Goal: Task Accomplishment & Management: Manage account settings

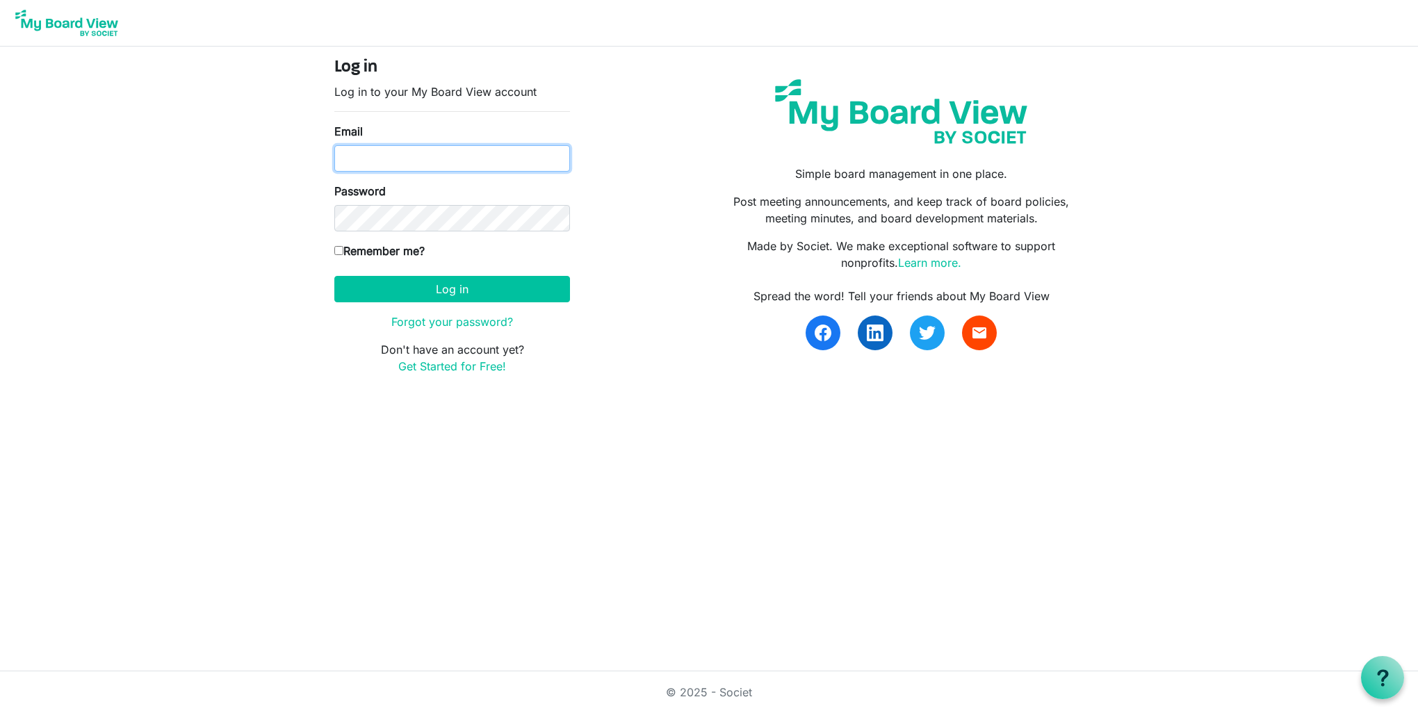
drag, startPoint x: 381, startPoint y: 147, endPoint x: 382, endPoint y: 154, distance: 7.8
click at [381, 149] on input "Email" at bounding box center [452, 158] width 236 height 26
type input "[PERSON_NAME][EMAIL_ADDRESS][PERSON_NAME][DOMAIN_NAME]"
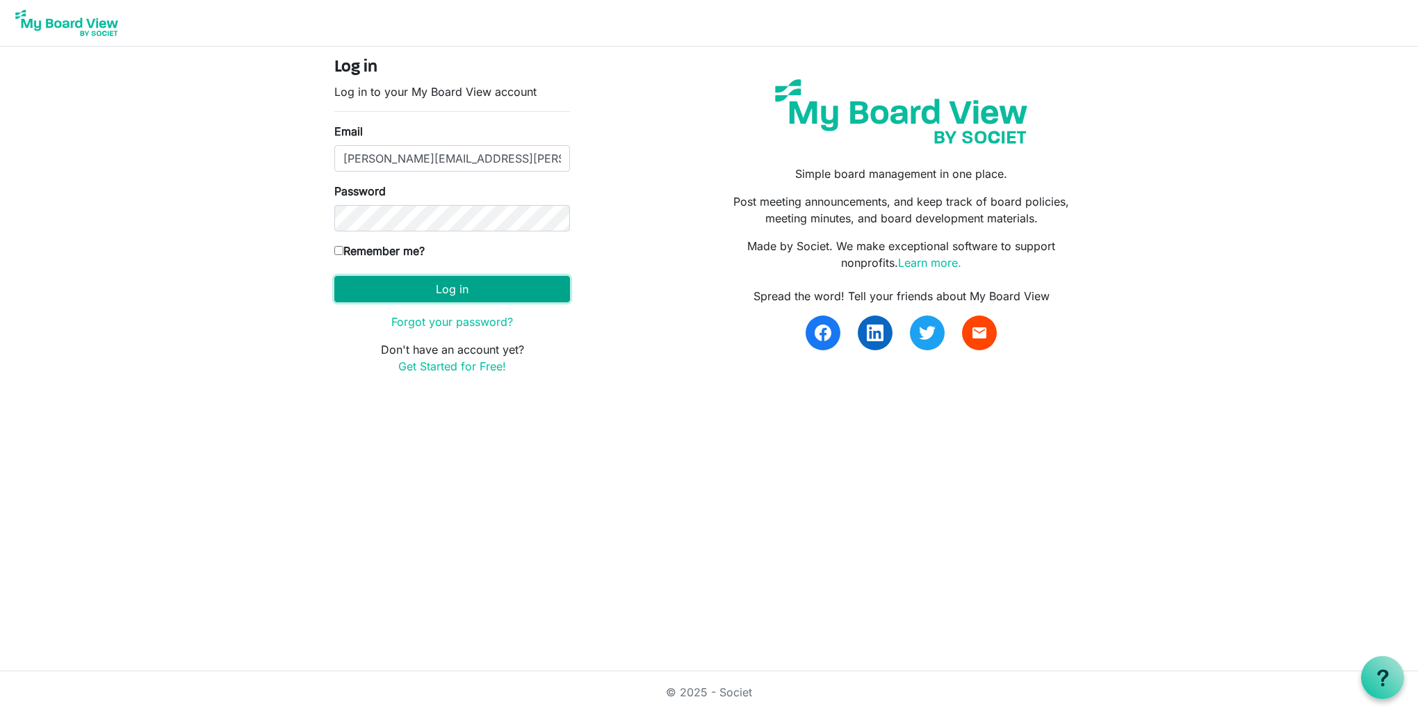
click at [443, 293] on button "Log in" at bounding box center [452, 289] width 236 height 26
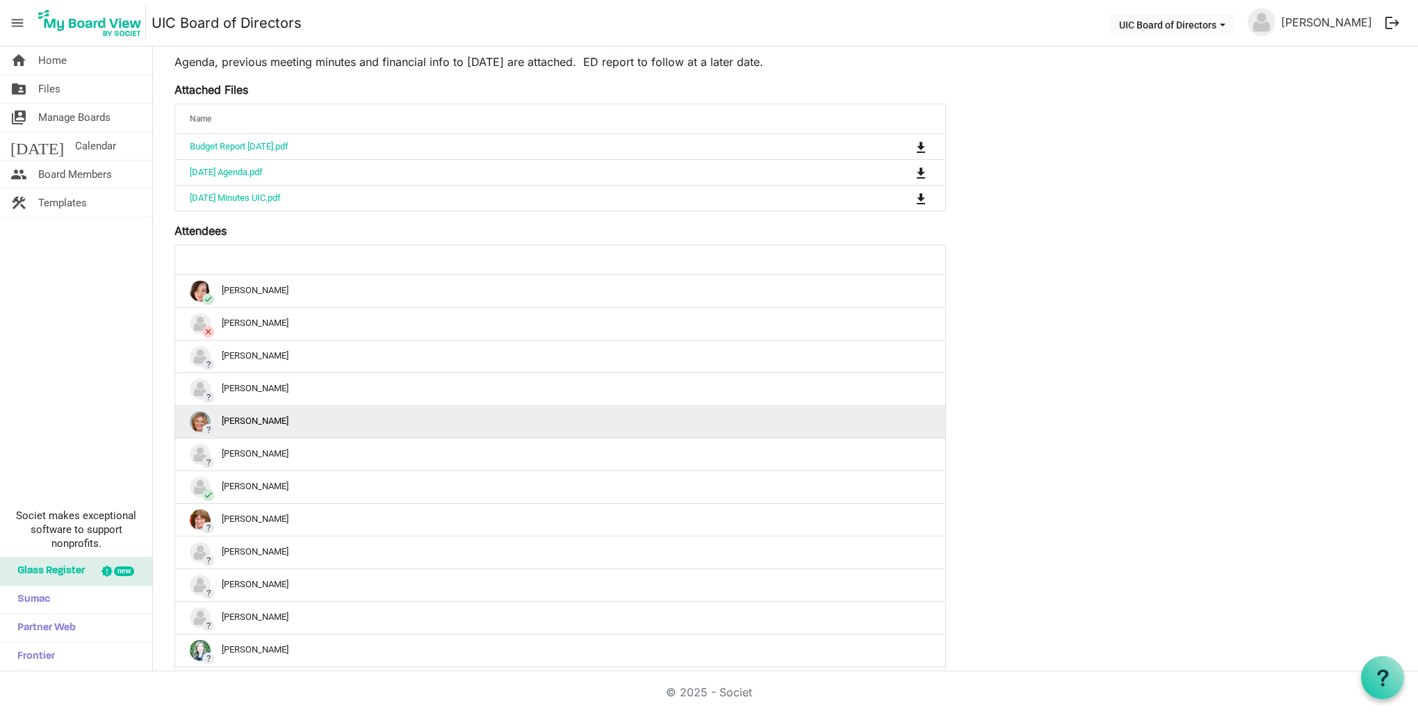
scroll to position [129, 0]
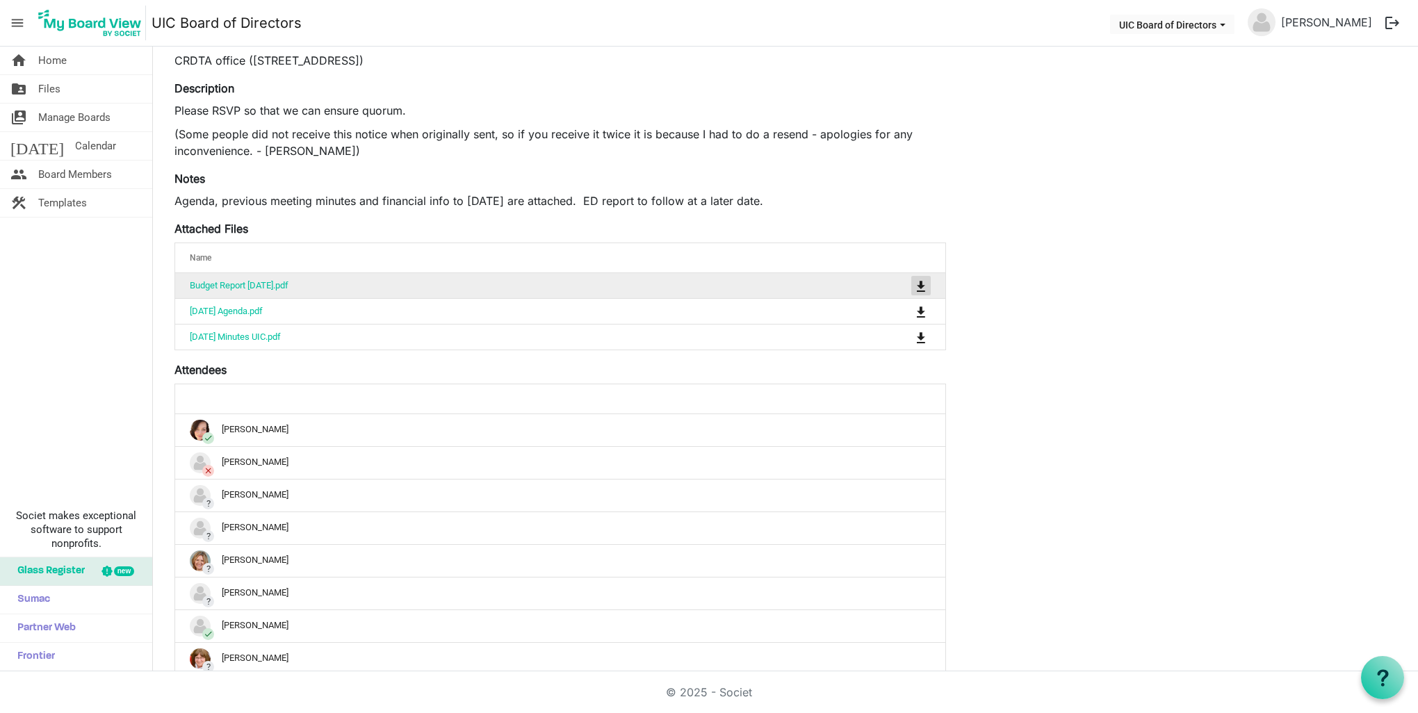
click at [924, 283] on span "is Command column column header" at bounding box center [921, 286] width 8 height 11
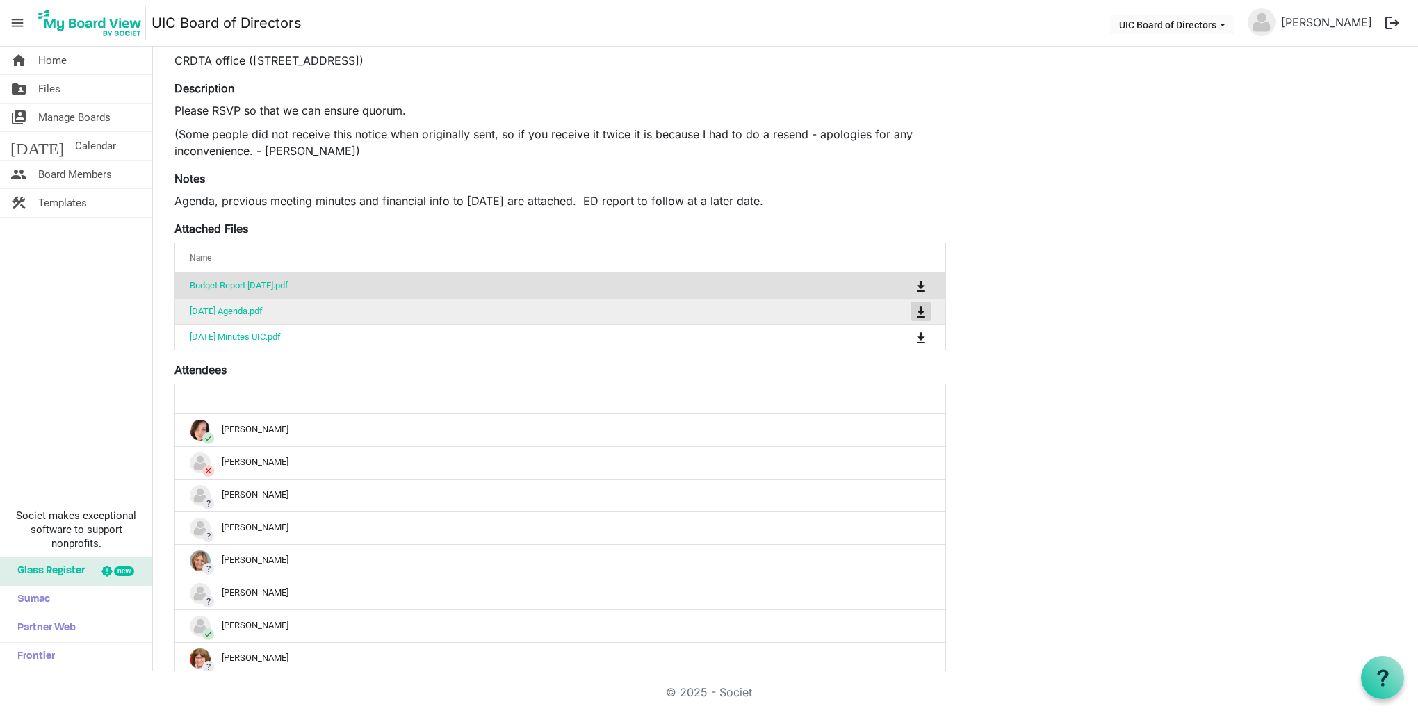
click at [920, 309] on span "is Command column column header" at bounding box center [921, 311] width 8 height 11
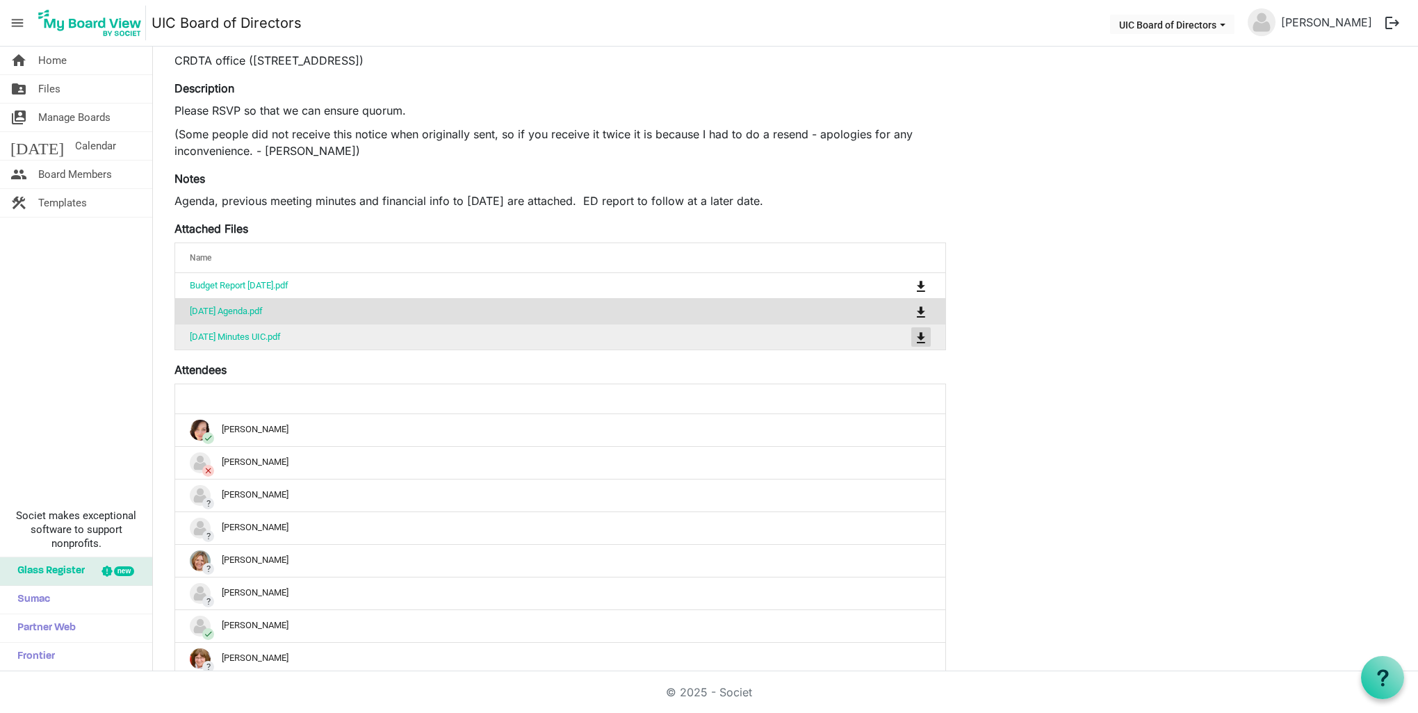
click at [925, 336] on span "is Command column column header" at bounding box center [921, 337] width 8 height 11
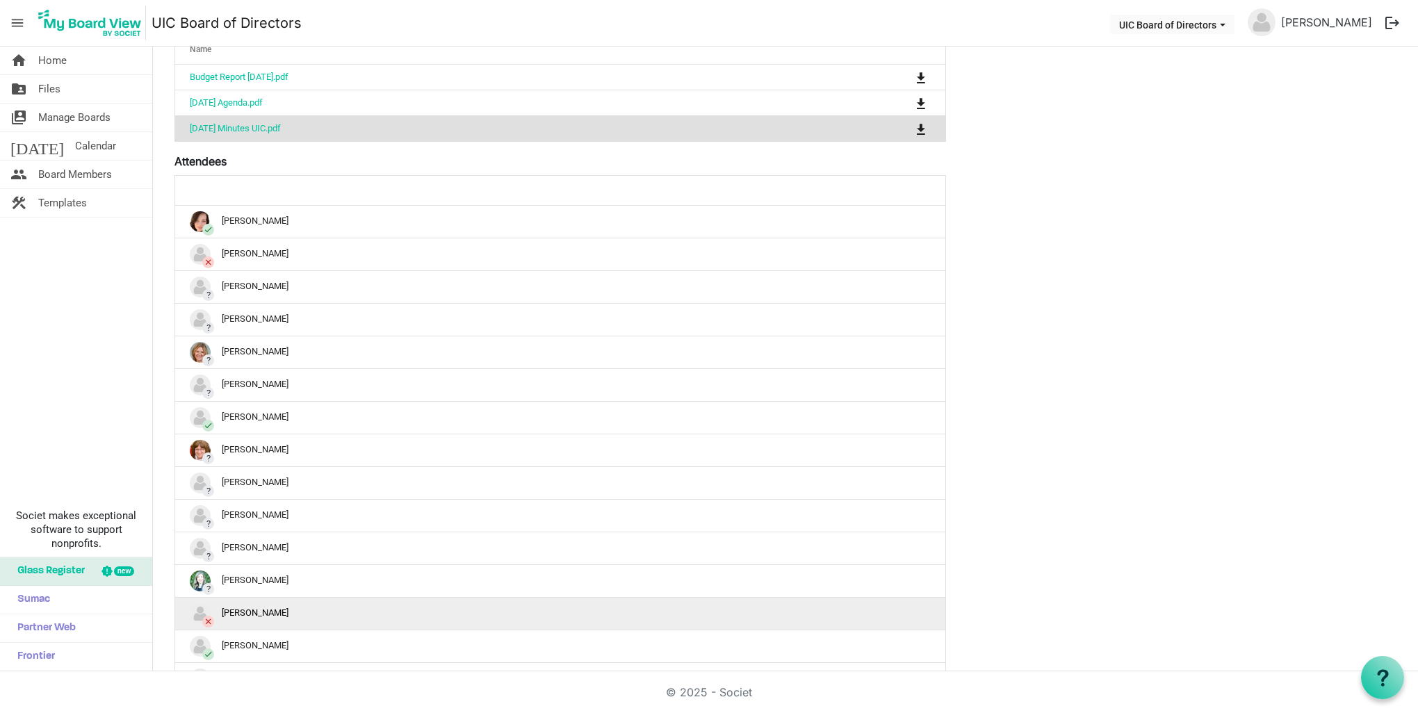
scroll to position [477, 0]
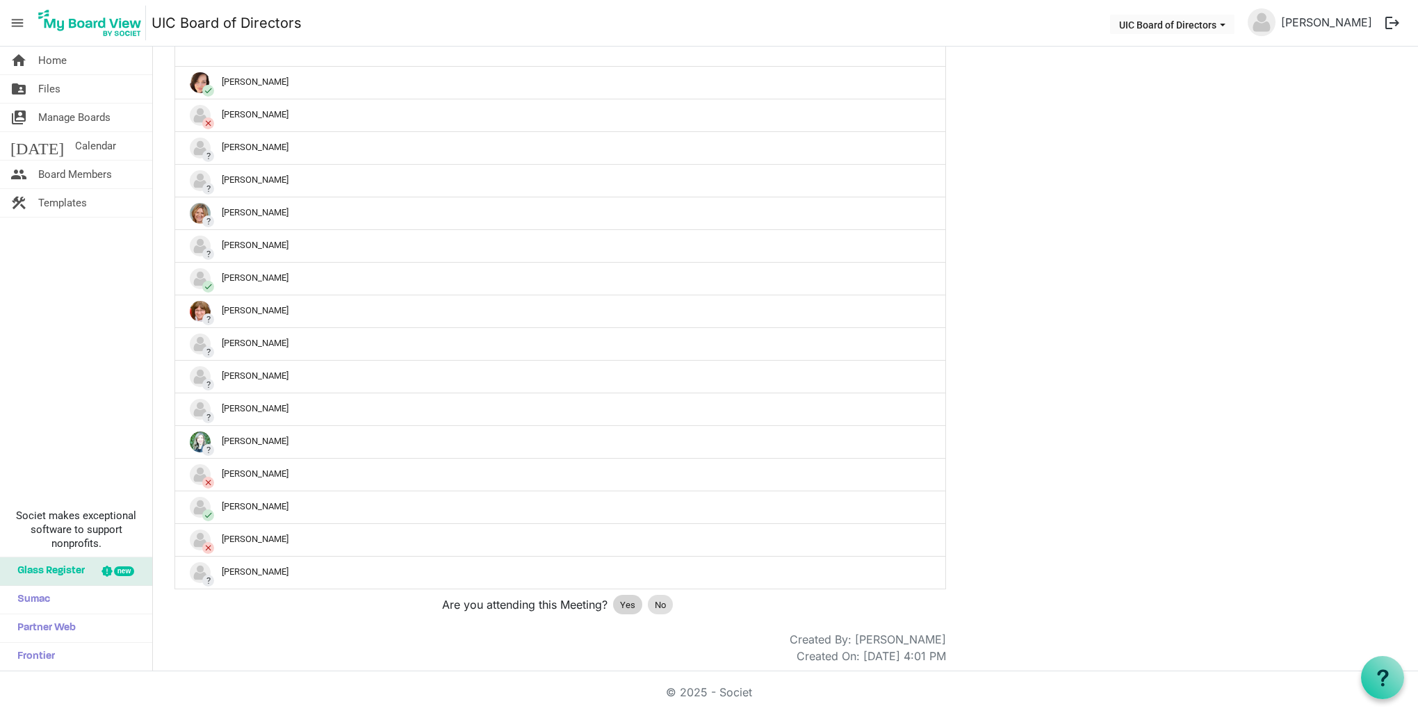
click at [625, 599] on span "Yes" at bounding box center [627, 605] width 15 height 14
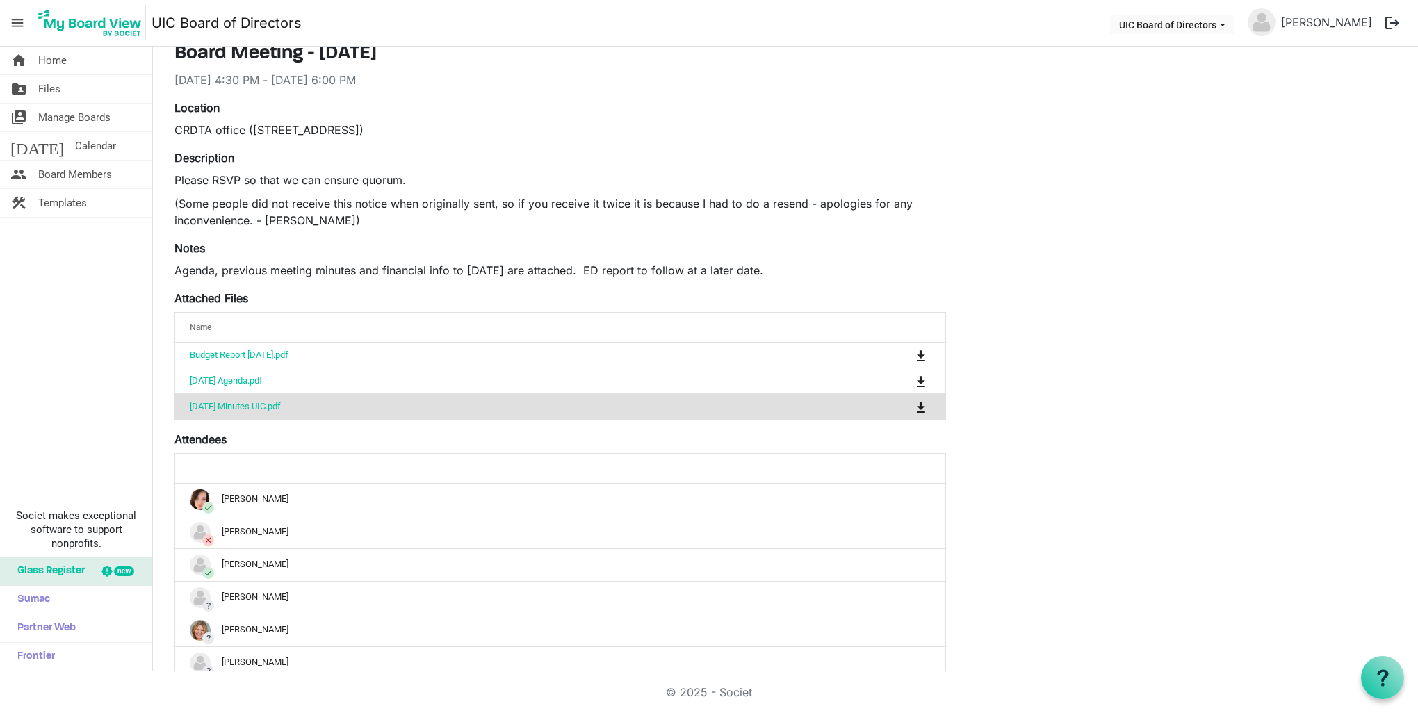
scroll to position [0, 0]
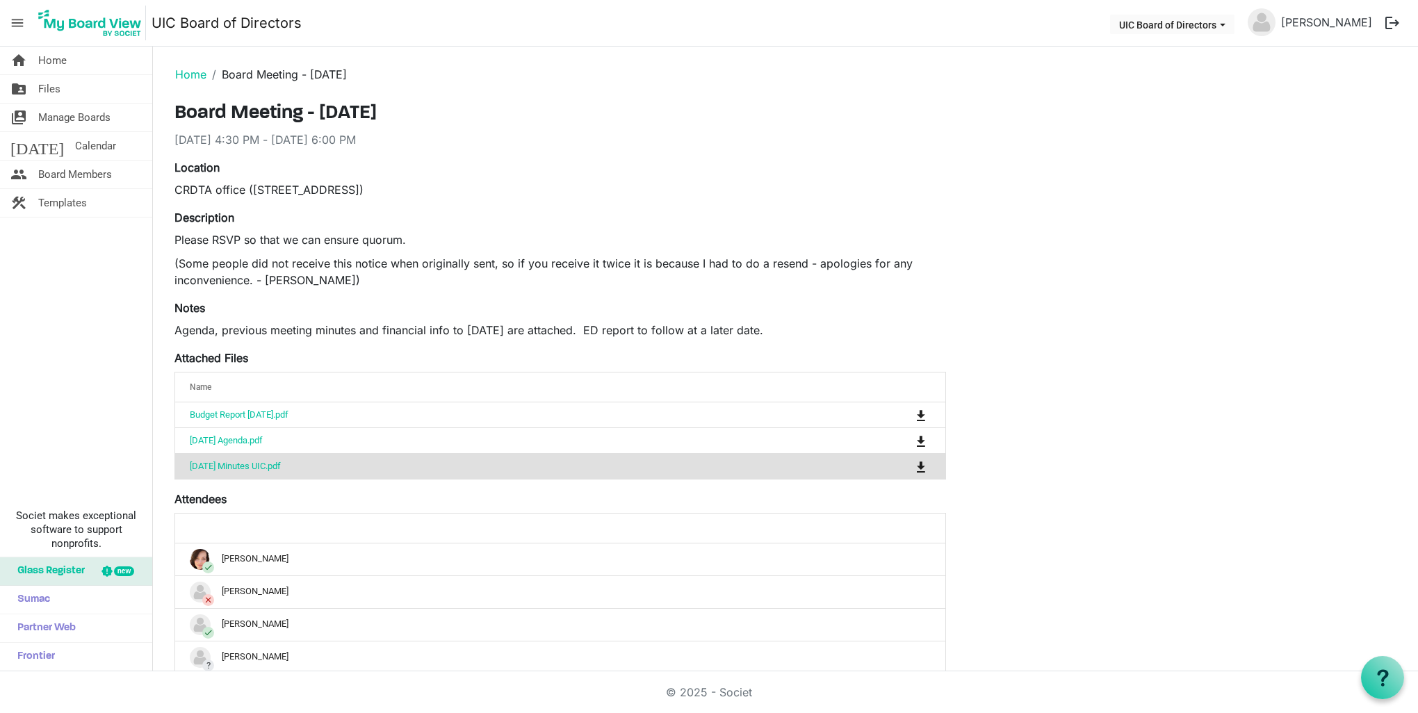
click at [1393, 21] on button "logout" at bounding box center [1391, 22] width 29 height 29
